Goal: Find contact information: Find contact information

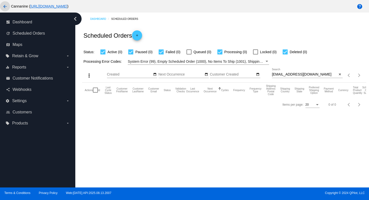
click at [7, 8] on mat-icon "arrow_back" at bounding box center [5, 7] width 6 height 6
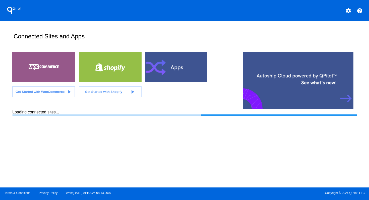
click at [349, 11] on mat-icon "settings" at bounding box center [349, 11] width 6 height 6
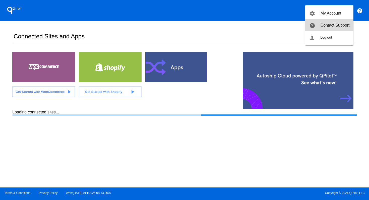
click at [344, 31] on link "help Contact Support" at bounding box center [330, 25] width 48 height 12
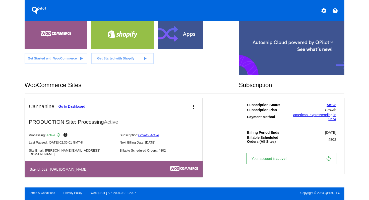
scroll to position [34, 0]
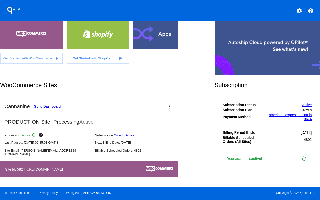
click at [301, 12] on mat-icon "settings" at bounding box center [299, 11] width 6 height 6
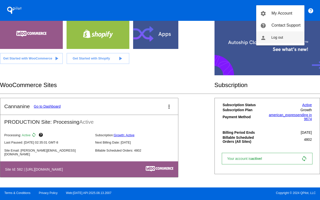
click at [287, 40] on button "person Log out" at bounding box center [280, 37] width 48 height 12
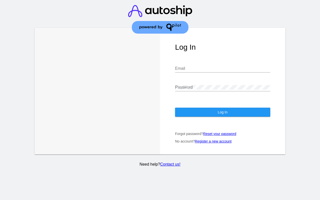
click at [202, 71] on input "Email" at bounding box center [222, 68] width 95 height 5
type input "[EMAIL_ADDRESS][DOMAIN_NAME]"
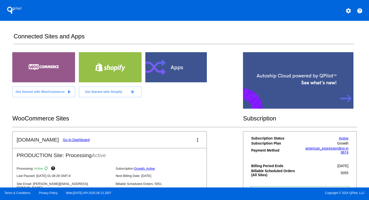
click at [68, 139] on link "Go to Dashboard" at bounding box center [76, 140] width 27 height 4
